Goal: Book appointment/travel/reservation

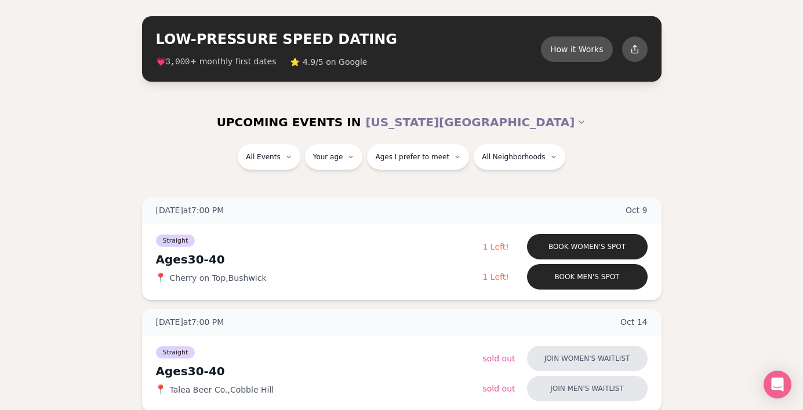
scroll to position [38, 0]
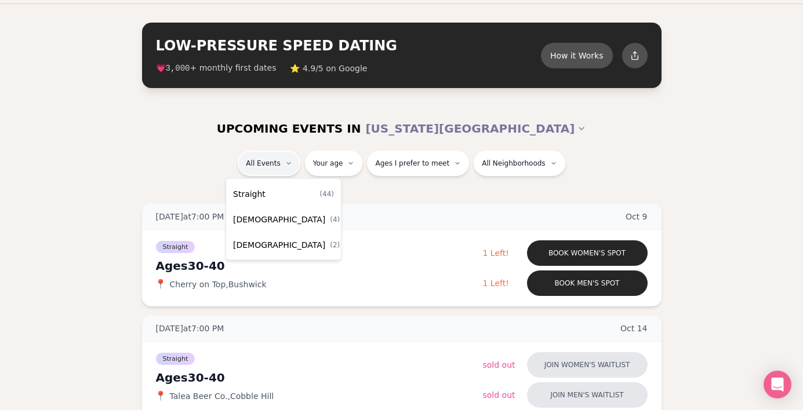
click at [247, 188] on span "Straight" at bounding box center [249, 194] width 32 height 12
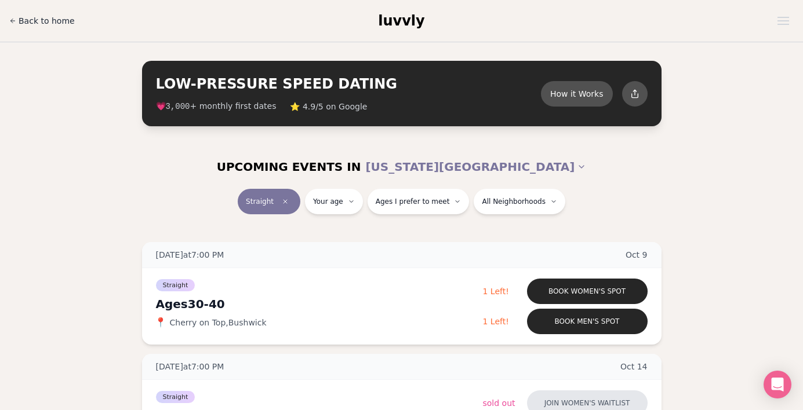
click at [45, 20] on span "Back to home" at bounding box center [47, 21] width 56 height 12
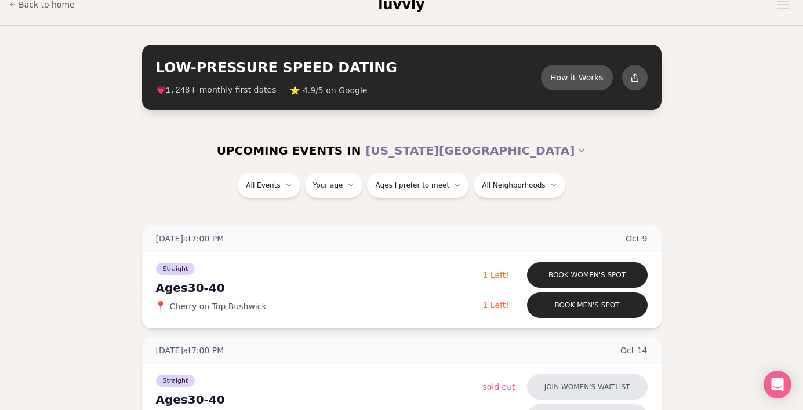
scroll to position [21, 0]
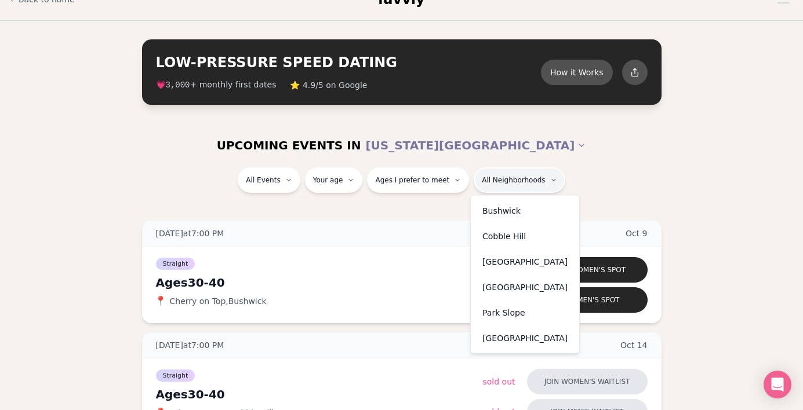
click at [496, 236] on div "Cobble Hill" at bounding box center [525, 237] width 104 height 26
